Goal: Task Accomplishment & Management: Use online tool/utility

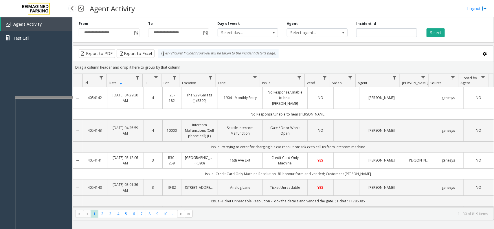
click at [39, 63] on div "Agent Activity Test Call" at bounding box center [36, 131] width 72 height 229
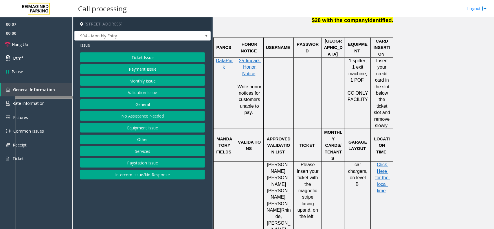
scroll to position [361, 0]
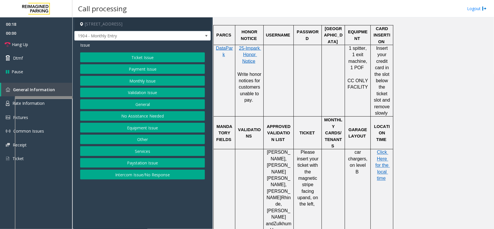
click at [139, 123] on button "Equipment Issue" at bounding box center [142, 128] width 125 height 10
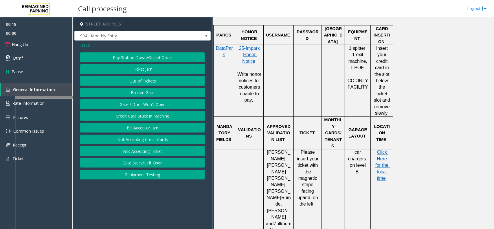
click at [140, 105] on button "Gate / Door Won't Open" at bounding box center [142, 104] width 125 height 10
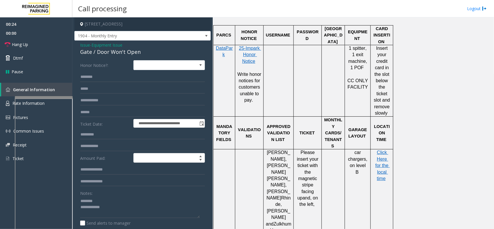
click at [117, 54] on div "Gate / Door Won't Open" at bounding box center [142, 52] width 125 height 8
click at [111, 215] on textarea at bounding box center [139, 207] width 119 height 22
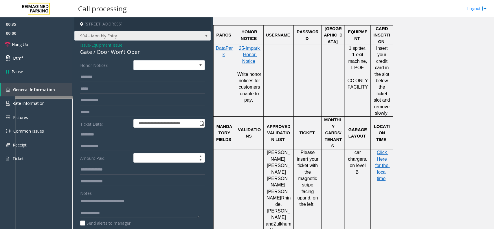
click at [152, 38] on span "1904 - Monthly Entry" at bounding box center [129, 35] width 108 height 9
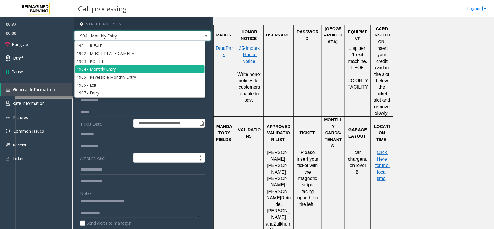
click at [152, 35] on span "1904 - Monthly Entry" at bounding box center [129, 35] width 108 height 9
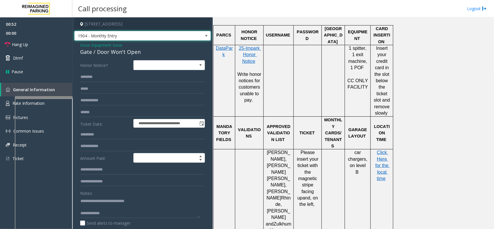
click at [149, 37] on span "1904 - Monthly Entry" at bounding box center [129, 35] width 108 height 9
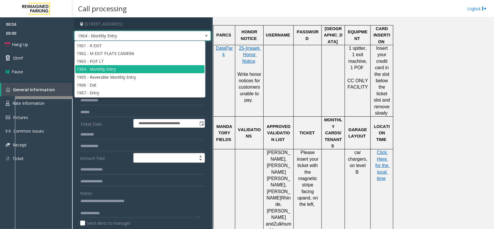
click at [149, 37] on span "1904 - Monthly Entry" at bounding box center [129, 35] width 108 height 9
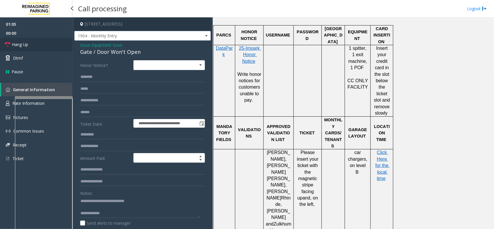
click at [40, 45] on link "Hang Up" at bounding box center [36, 45] width 72 height 14
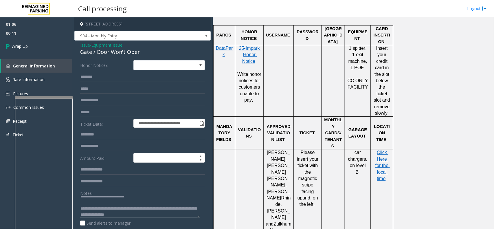
scroll to position [6, 0]
click at [193, 207] on textarea at bounding box center [139, 207] width 119 height 22
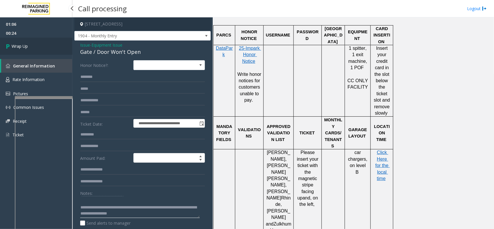
type textarea "**********"
click at [31, 40] on link "Wrap Up" at bounding box center [36, 46] width 72 height 17
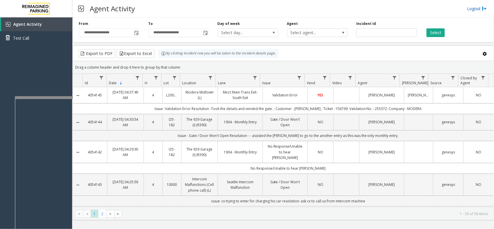
click at [469, 8] on link "Logout" at bounding box center [477, 8] width 20 height 6
